Goal: Navigation & Orientation: Find specific page/section

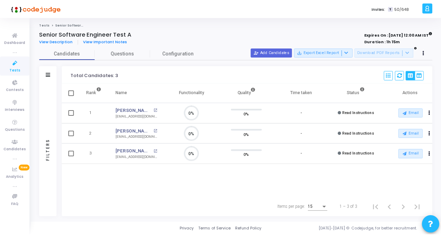
scroll to position [15, 17]
click at [14, 69] on span "Tests" at bounding box center [14, 70] width 11 height 6
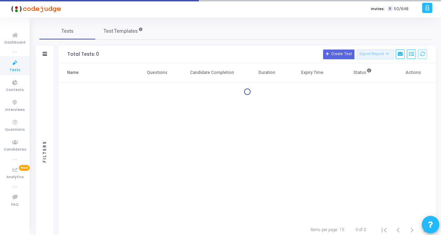
click at [14, 69] on span "Tests" at bounding box center [14, 70] width 11 height 6
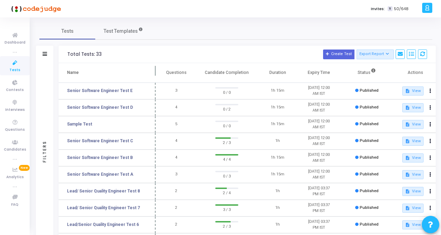
drag, startPoint x: 134, startPoint y: 71, endPoint x: 156, endPoint y: 73, distance: 21.3
click at [156, 73] on span at bounding box center [155, 72] width 7 height 19
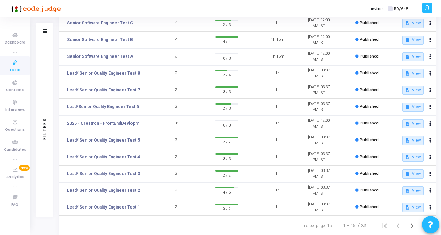
scroll to position [136, 0]
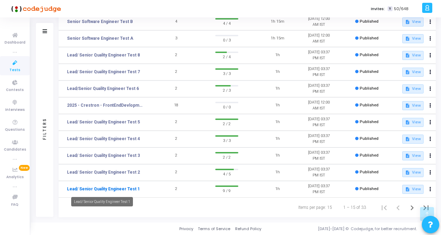
click at [121, 188] on link "Lead/ Senior Quality Engineer Test 1" at bounding box center [103, 189] width 73 height 6
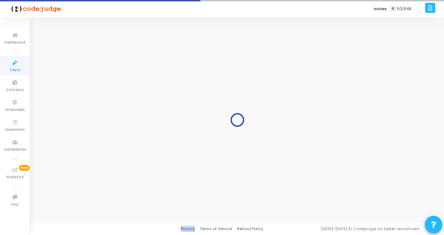
click at [121, 188] on div at bounding box center [236, 120] width 395 height 195
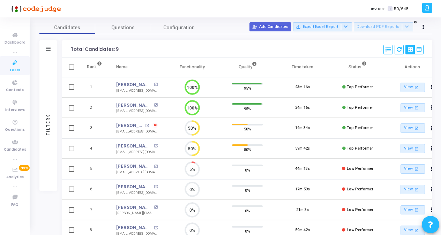
scroll to position [35, 0]
